Goal: Task Accomplishment & Management: Manage account settings

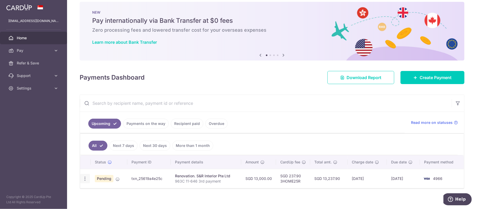
click at [83, 178] on icon "button" at bounding box center [85, 179] width 6 height 6
